Goal: Information Seeking & Learning: Learn about a topic

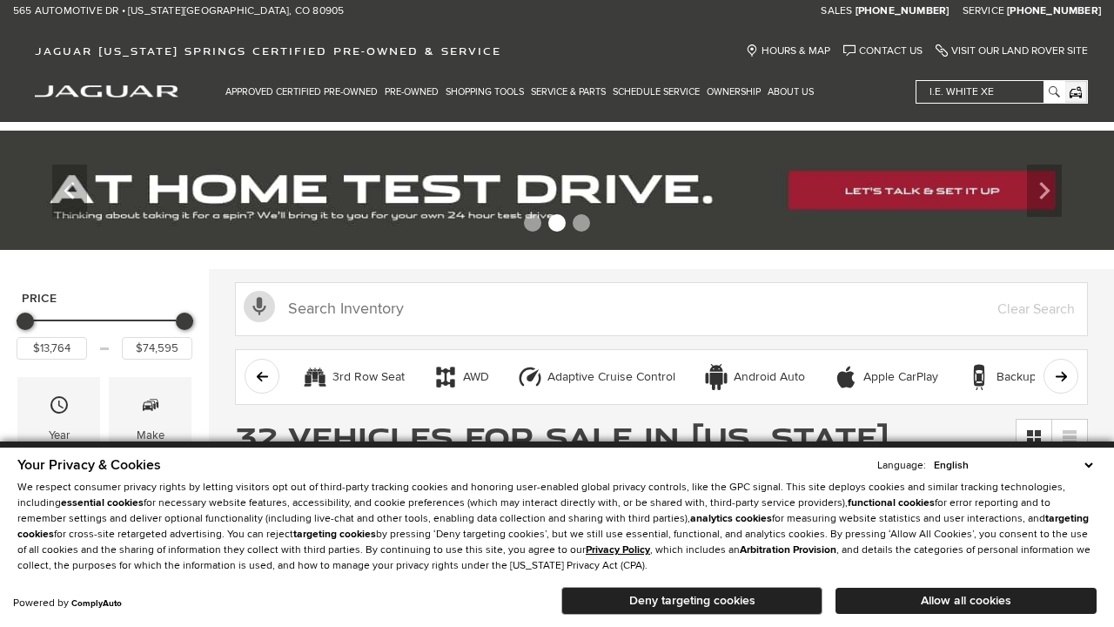
scroll to position [844, 0]
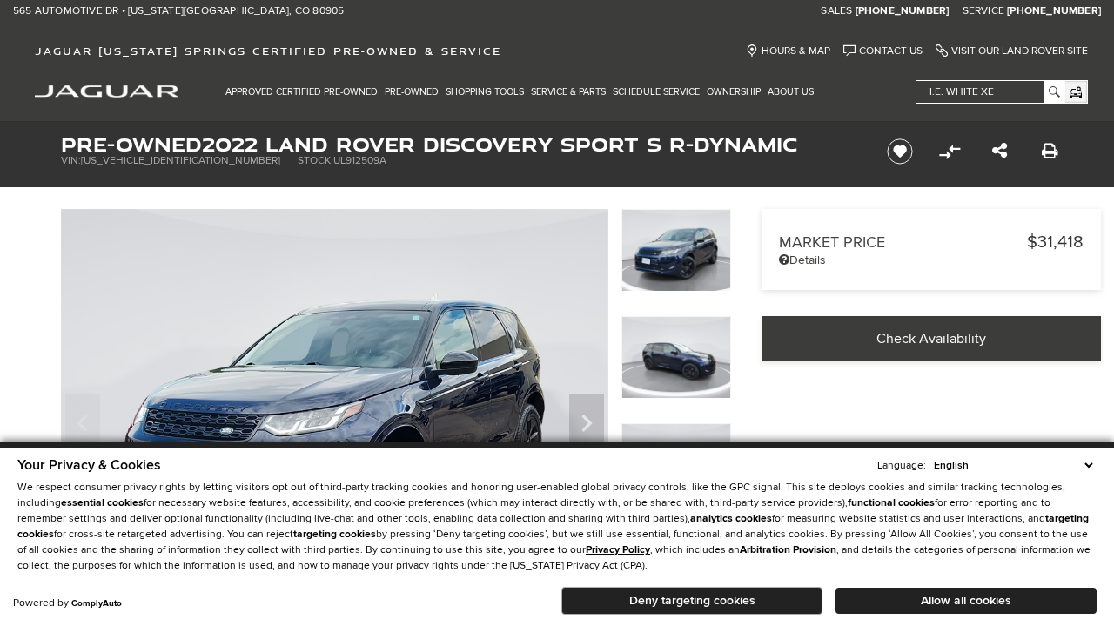
scroll to position [557, 0]
